Goal: Check status: Check status

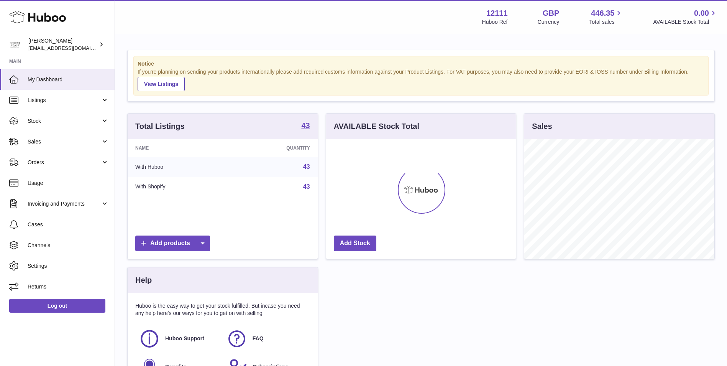
scroll to position [120, 190]
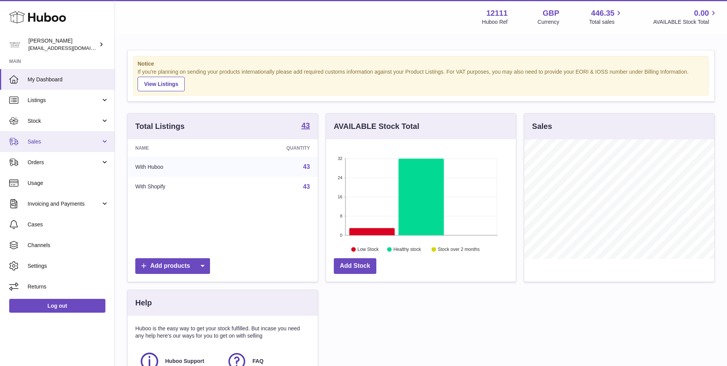
click at [65, 144] on span "Sales" at bounding box center [64, 141] width 73 height 7
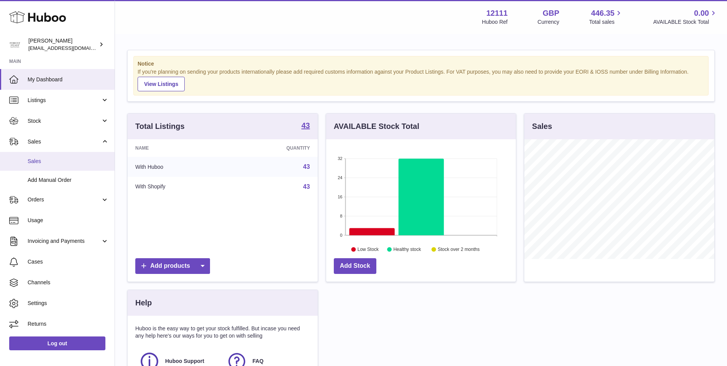
click at [65, 161] on span "Sales" at bounding box center [68, 160] width 81 height 7
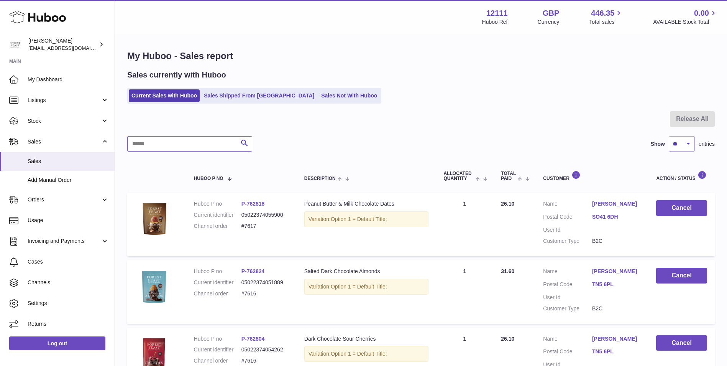
click at [198, 143] on input "text" at bounding box center [189, 143] width 125 height 15
click at [229, 92] on link "Sales Shipped From [GEOGRAPHIC_DATA]" at bounding box center [259, 95] width 116 height 13
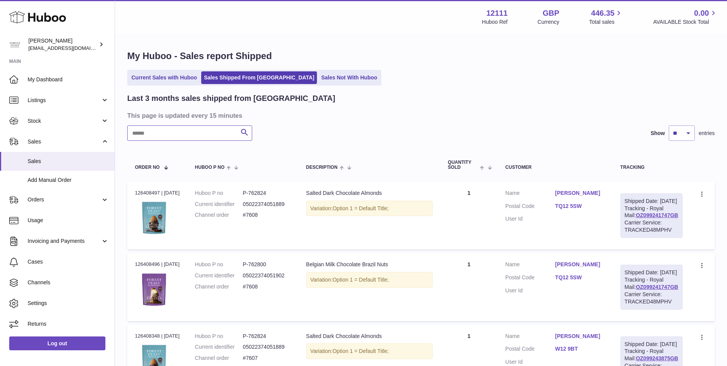
click at [190, 136] on input "text" at bounding box center [189, 132] width 125 height 15
type input "****"
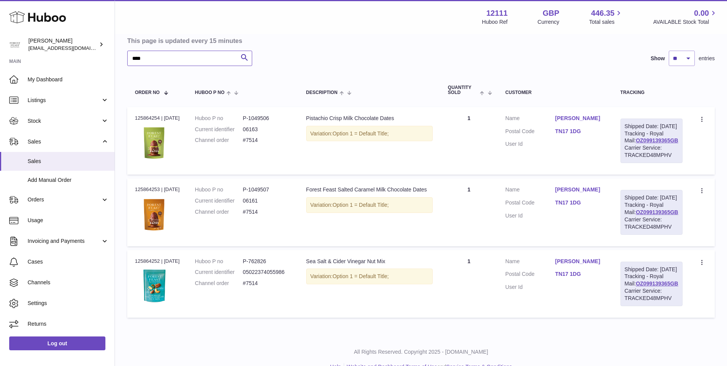
scroll to position [77, 0]
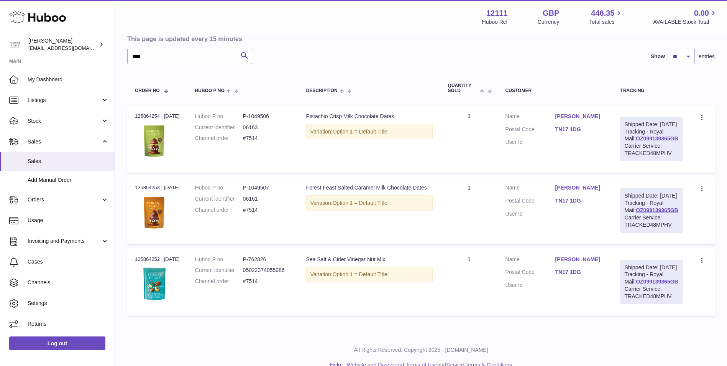
click at [646, 141] on link "OZ099139365GB" at bounding box center [657, 138] width 43 height 6
